Goal: Unclear

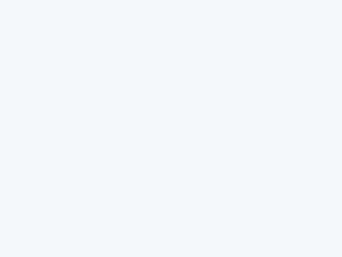
click at [171, 128] on div at bounding box center [171, 128] width 342 height 257
